Goal: Find specific page/section: Find specific page/section

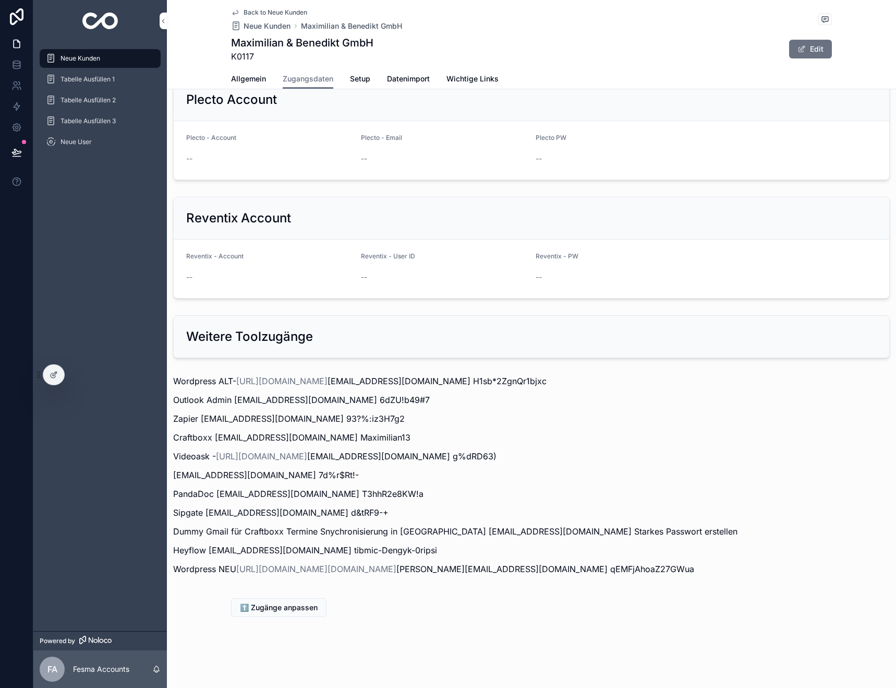
scroll to position [1018, 0]
click at [80, 61] on span "Neue Kunden" at bounding box center [81, 58] width 40 height 8
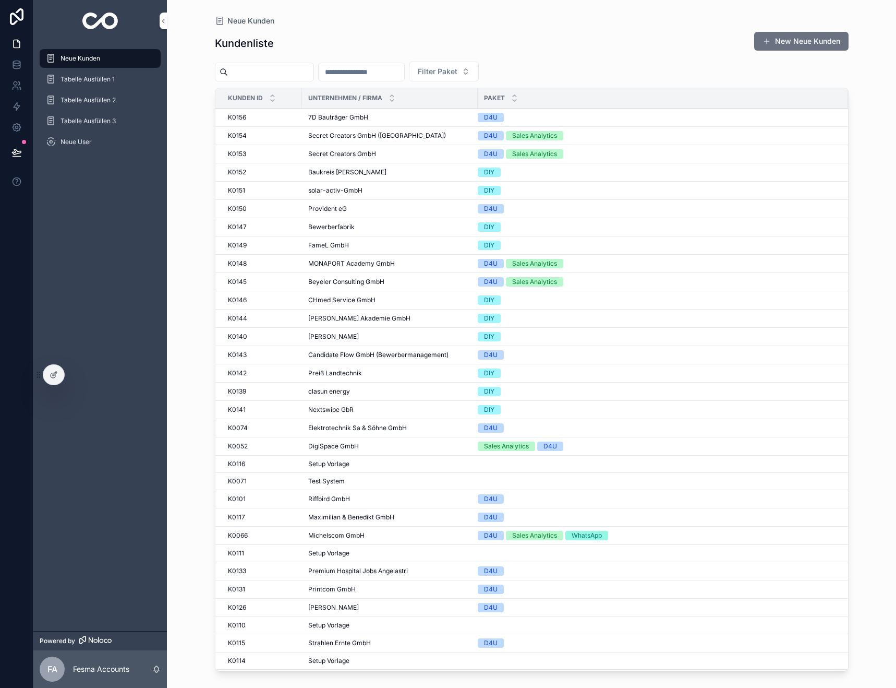
drag, startPoint x: 277, startPoint y: 73, endPoint x: 297, endPoint y: 73, distance: 20.4
click at [281, 73] on input "scrollable content" at bounding box center [271, 72] width 86 height 15
click at [350, 71] on input "scrollable content" at bounding box center [362, 72] width 86 height 15
click at [268, 69] on input "scrollable content" at bounding box center [271, 72] width 86 height 15
drag, startPoint x: 378, startPoint y: 70, endPoint x: 356, endPoint y: 69, distance: 22.5
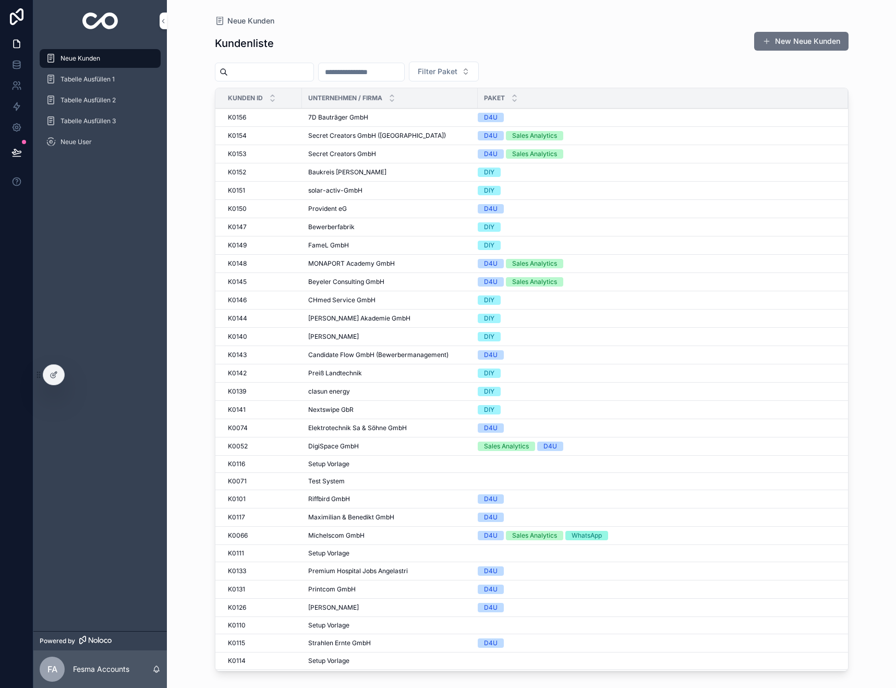
click at [378, 70] on input "scrollable content" at bounding box center [362, 72] width 86 height 15
click at [267, 74] on input "scrollable content" at bounding box center [271, 72] width 86 height 15
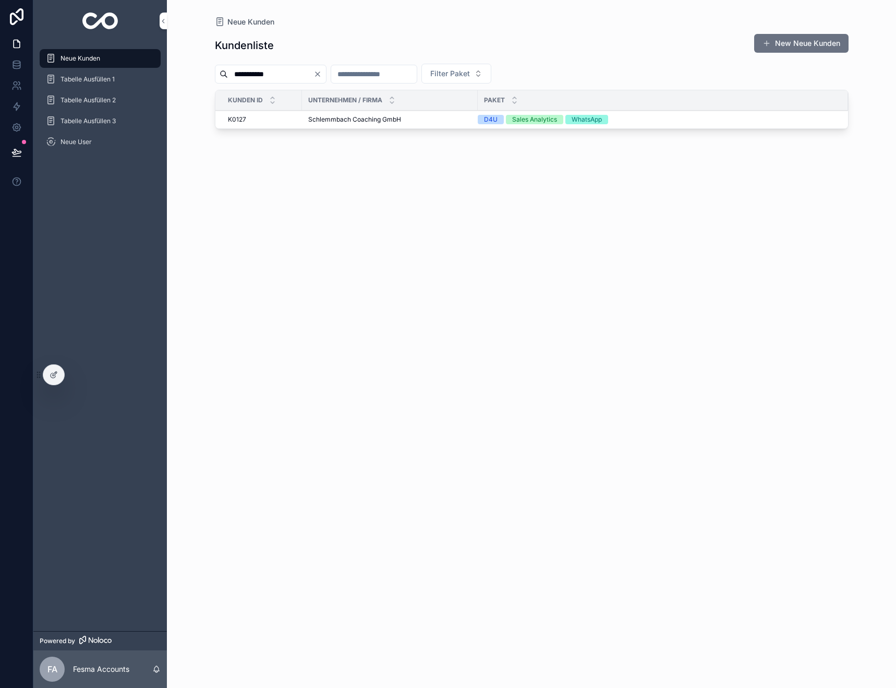
type input "**********"
click at [358, 117] on span "Schlemmbach Coaching GmbH" at bounding box center [354, 119] width 93 height 8
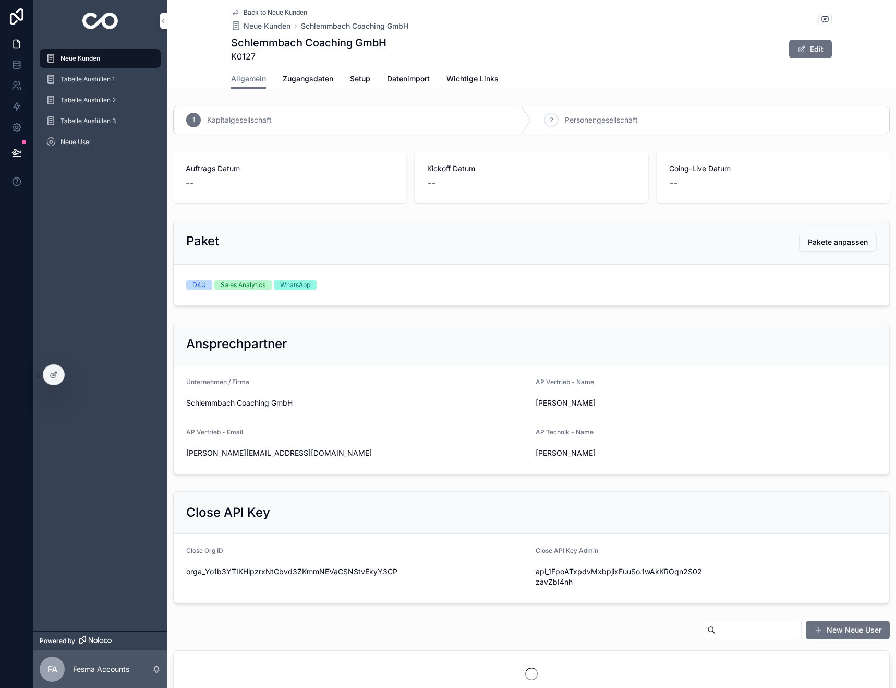
click at [309, 73] on link "Zugangsdaten" at bounding box center [308, 79] width 51 height 21
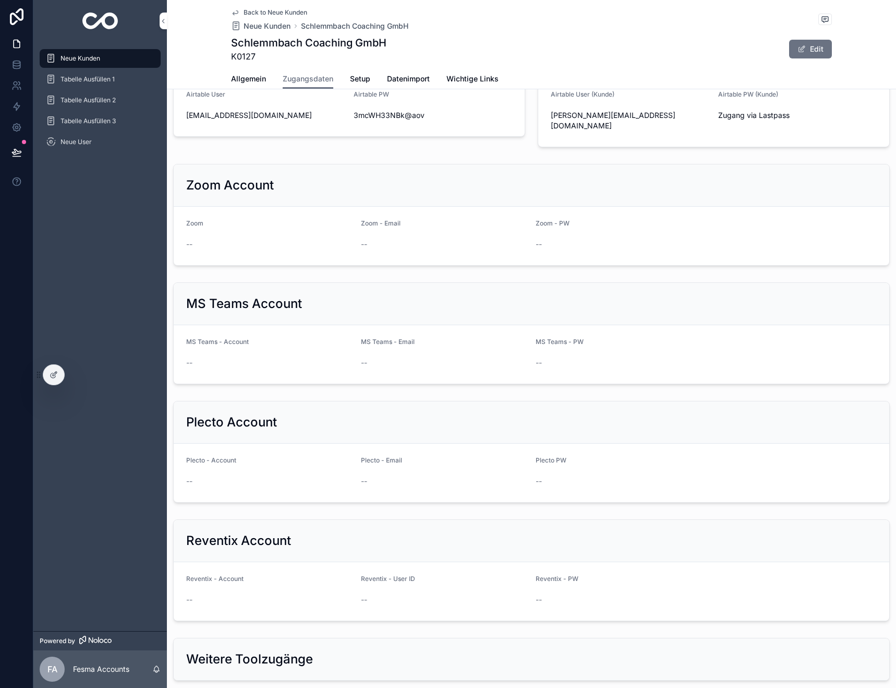
scroll to position [959, 0]
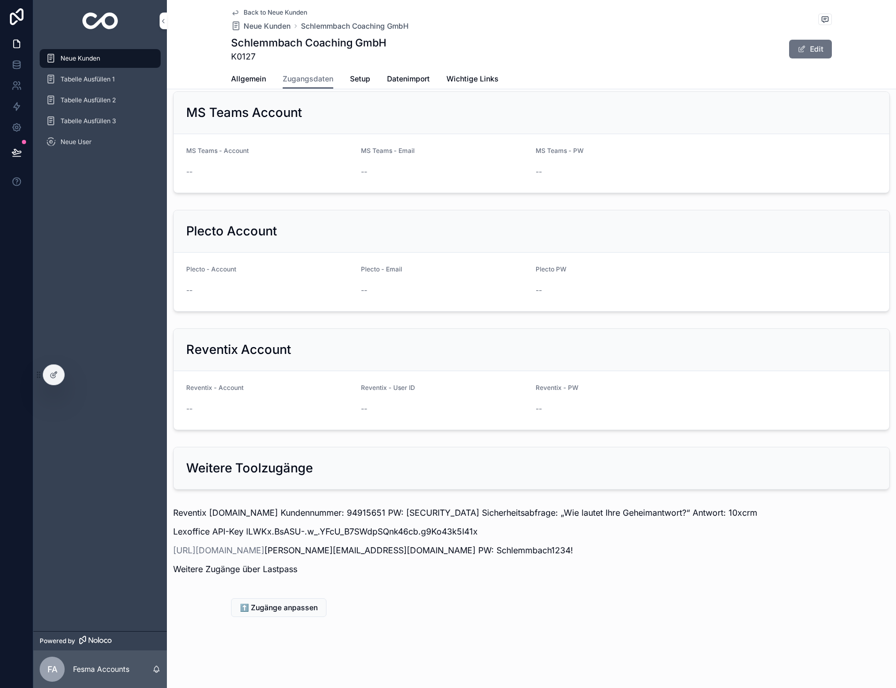
click at [76, 58] on span "Neue Kunden" at bounding box center [81, 58] width 40 height 8
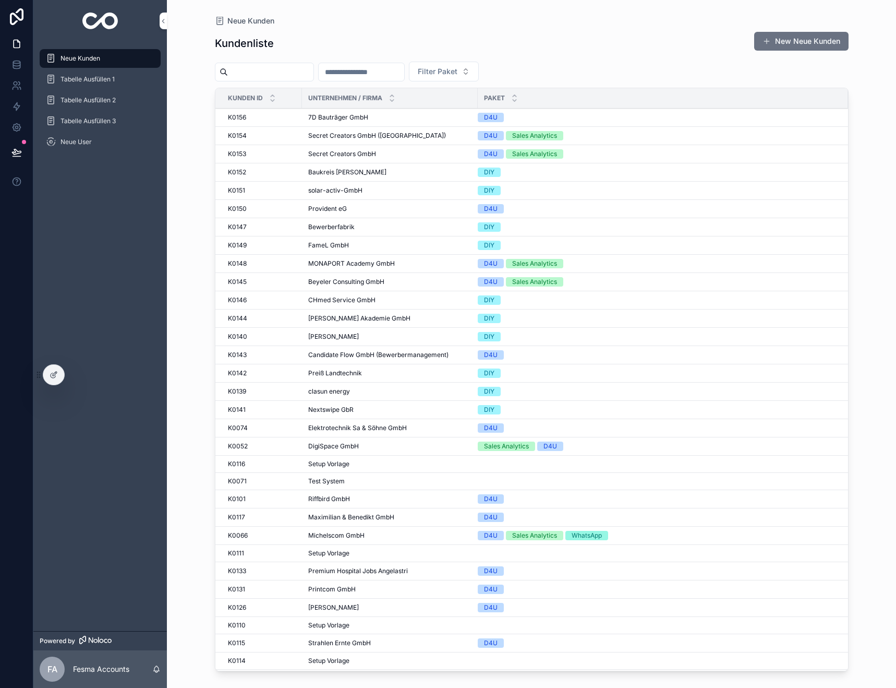
click at [254, 70] on input "scrollable content" at bounding box center [271, 72] width 86 height 15
type input "**********"
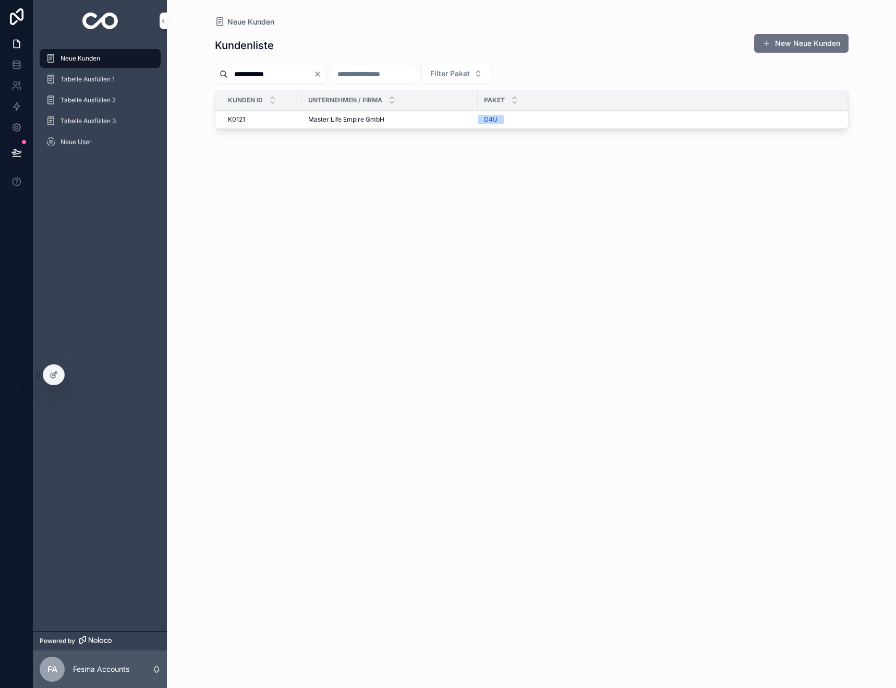
click at [349, 121] on span "Master Life Empire GmbH" at bounding box center [346, 119] width 76 height 8
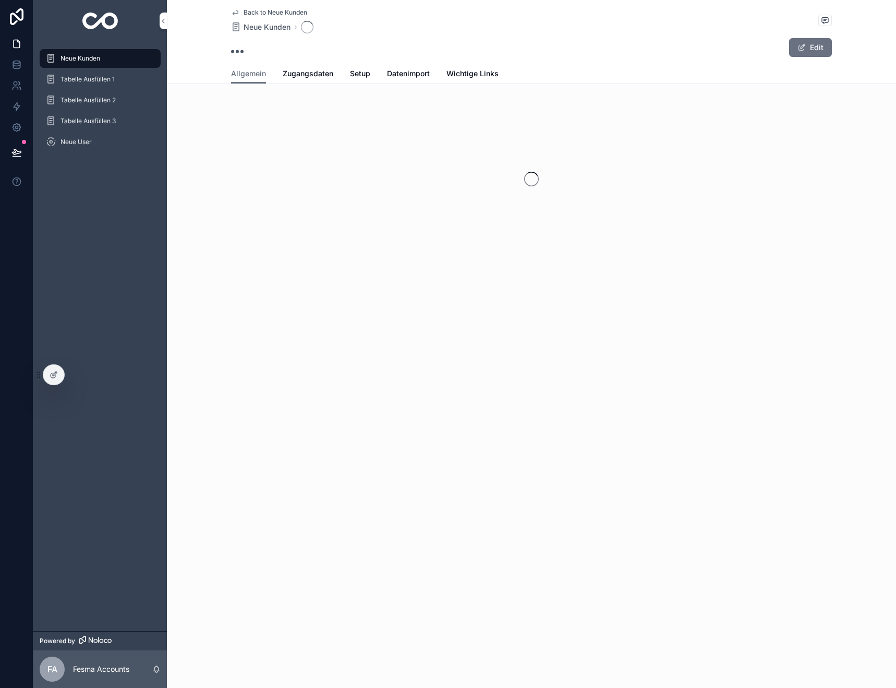
click at [302, 75] on span "Zugangsdaten" at bounding box center [308, 73] width 51 height 10
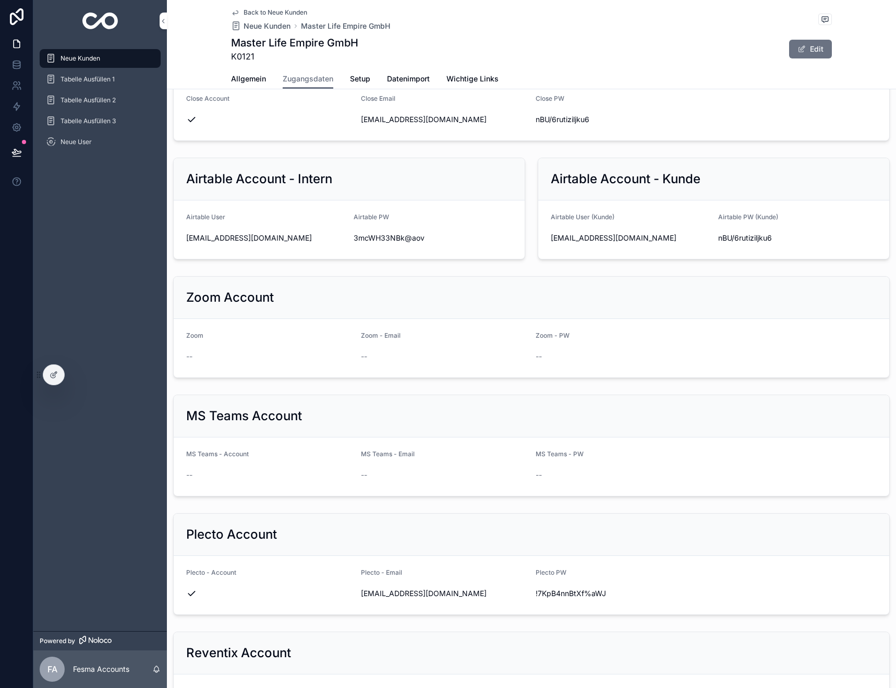
scroll to position [888, 0]
